Goal: Task Accomplishment & Management: Use online tool/utility

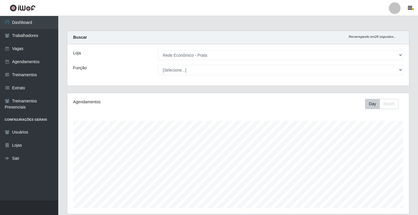
select select "192"
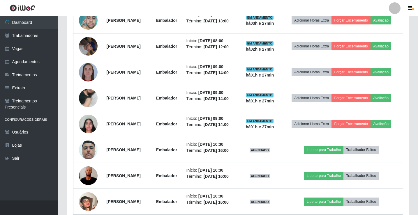
scroll to position [330, 0]
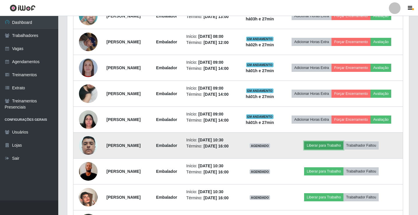
click at [325, 144] on button "Liberar para Trabalho" at bounding box center [323, 145] width 39 height 8
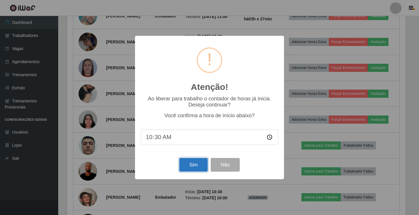
click at [193, 165] on button "Sim" at bounding box center [193, 165] width 28 height 14
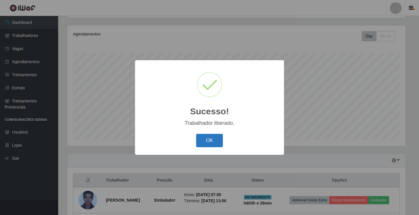
click at [208, 141] on button "OK" at bounding box center [209, 141] width 27 height 14
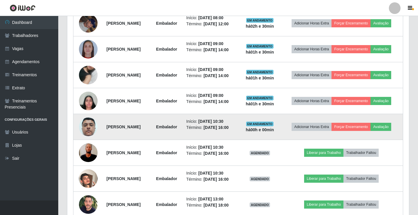
scroll to position [359, 0]
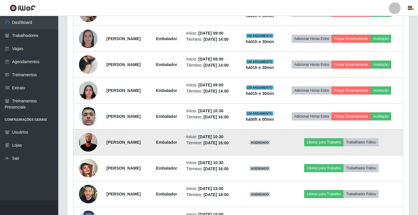
click at [325, 136] on td "Liberar para Trabalho Trabalhador Faltou" at bounding box center [341, 143] width 123 height 26
click at [325, 140] on button "Liberar para Trabalho" at bounding box center [323, 142] width 39 height 8
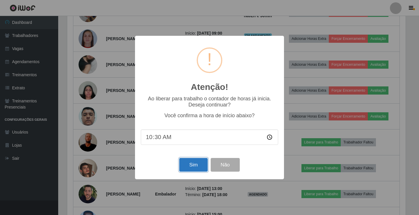
click at [195, 171] on button "Sim" at bounding box center [193, 165] width 28 height 14
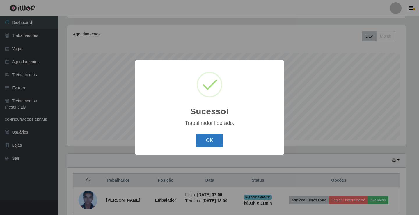
click at [205, 146] on button "OK" at bounding box center [209, 141] width 27 height 14
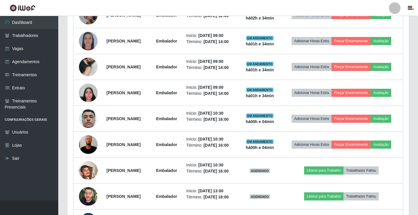
scroll to position [359, 0]
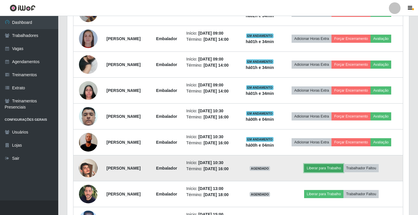
click at [327, 169] on button "Liberar para Trabalho" at bounding box center [323, 168] width 39 height 8
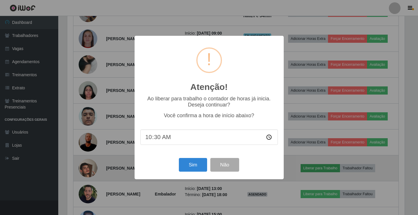
scroll to position [121, 339]
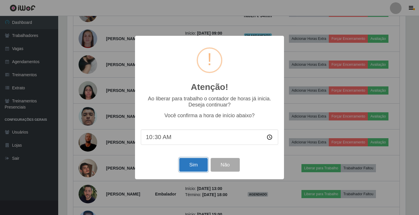
click at [187, 169] on button "Sim" at bounding box center [193, 165] width 28 height 14
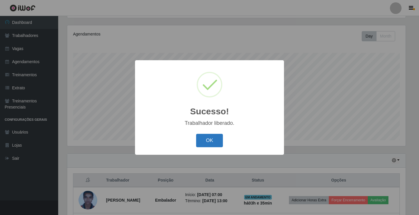
click at [203, 144] on button "OK" at bounding box center [209, 141] width 27 height 14
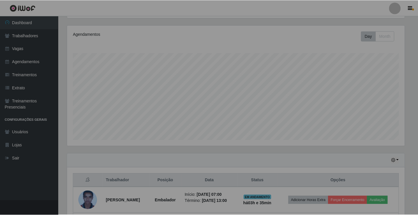
scroll to position [121, 341]
